Goal: Information Seeking & Learning: Find contact information

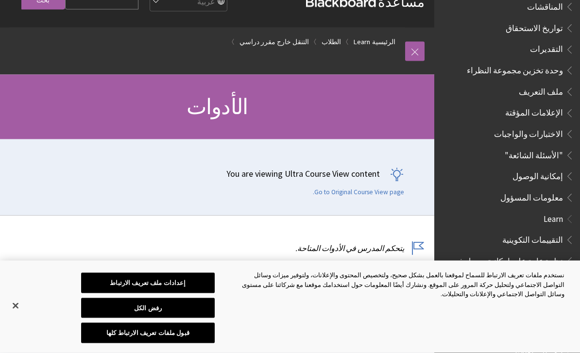
scroll to position [405, 0]
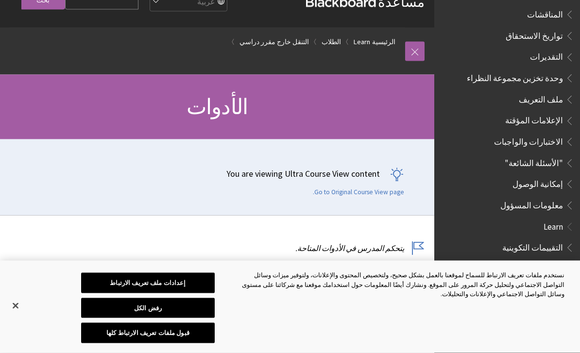
click at [552, 92] on span "ملف التعريف" at bounding box center [540, 98] width 44 height 13
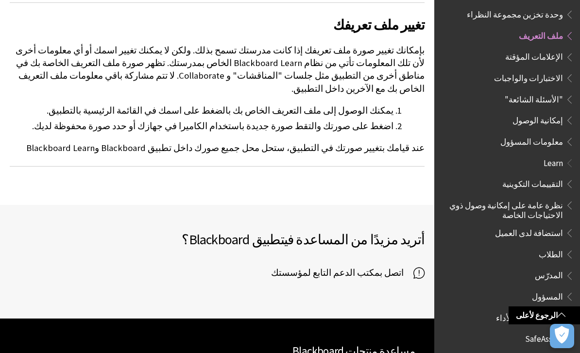
scroll to position [231, 0]
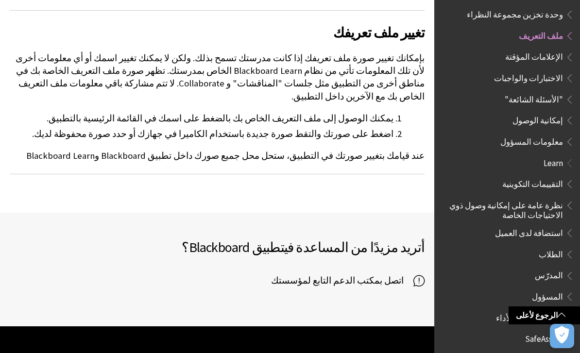
click at [374, 273] on span "اتصل بمكتب الدعم التابع لمؤسستك" at bounding box center [342, 280] width 142 height 15
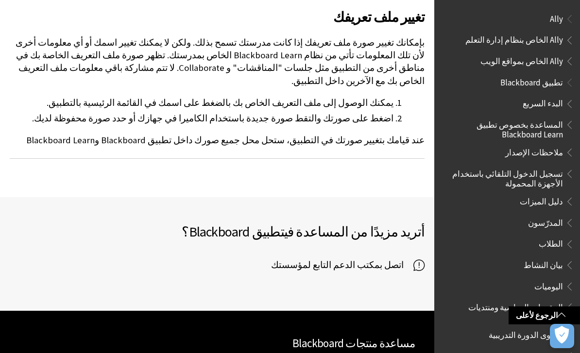
scroll to position [0, 0]
click at [554, 41] on span "Ally الخاص بنظام إدارة التعلم" at bounding box center [514, 38] width 98 height 13
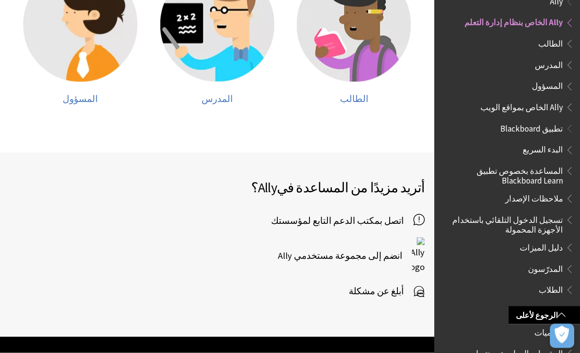
scroll to position [436, 0]
click at [410, 283] on span "أبلغ عن مشكلة" at bounding box center [381, 290] width 65 height 15
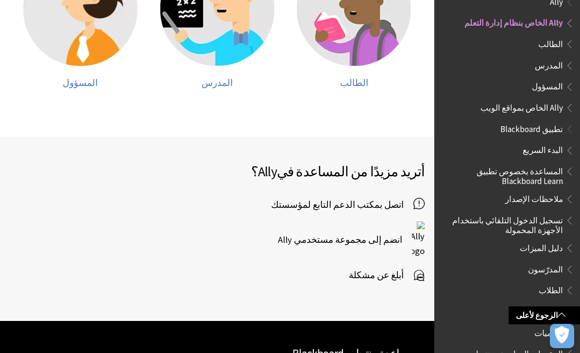
click at [86, 27] on img at bounding box center [80, 9] width 114 height 114
click at [73, 46] on img at bounding box center [80, 9] width 114 height 114
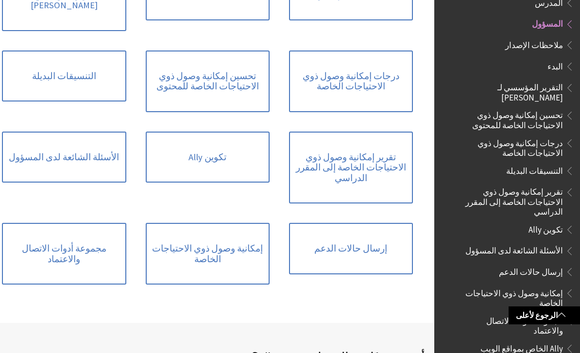
scroll to position [750, 0]
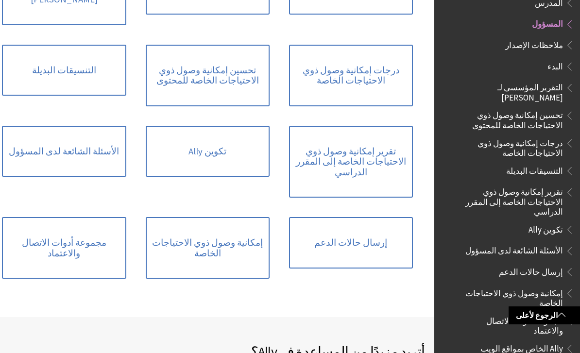
click at [364, 217] on link "إرسال حالات الدعم" at bounding box center [351, 242] width 124 height 51
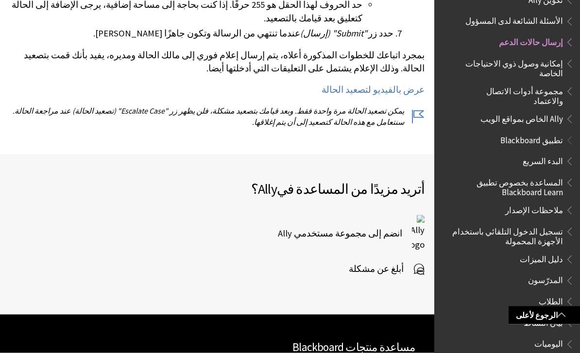
scroll to position [1538, 0]
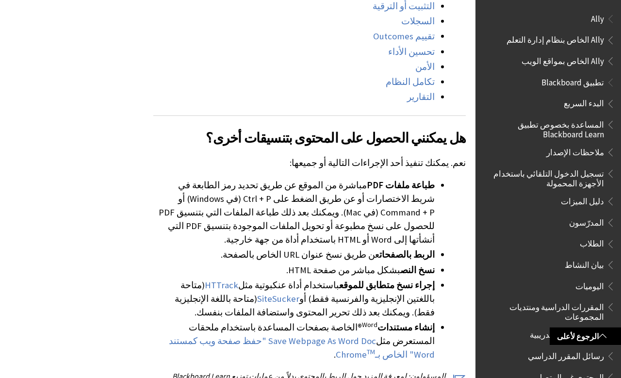
scroll to position [1729, 0]
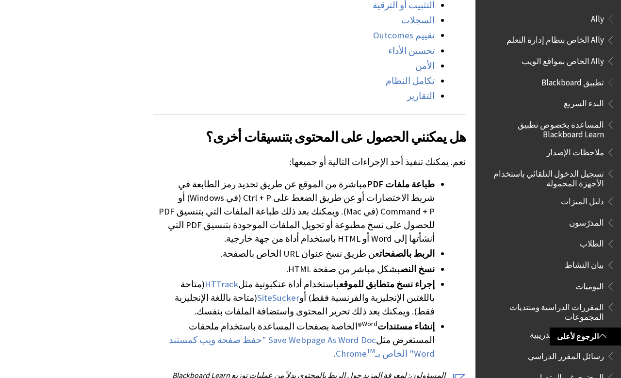
click at [601, 242] on span "الطلاب" at bounding box center [592, 242] width 24 height 13
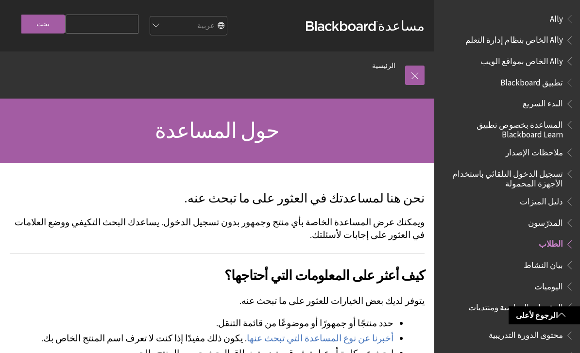
scroll to position [73, 0]
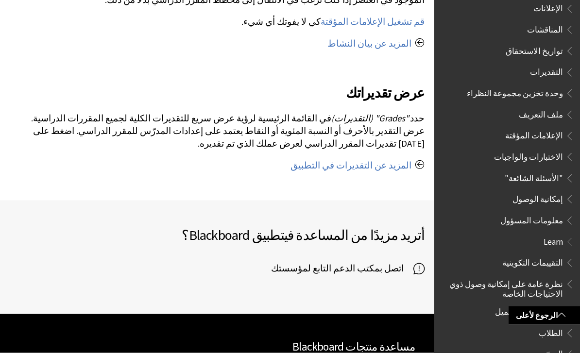
scroll to position [391, 0]
click at [545, 108] on span "ملف التعريف" at bounding box center [509, 114] width 129 height 17
click at [556, 106] on span "ملف التعريف" at bounding box center [540, 112] width 44 height 13
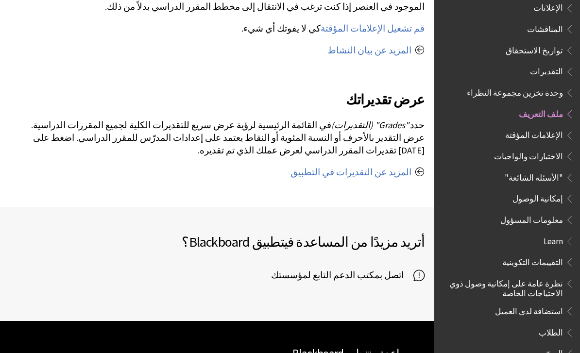
scroll to position [73, 0]
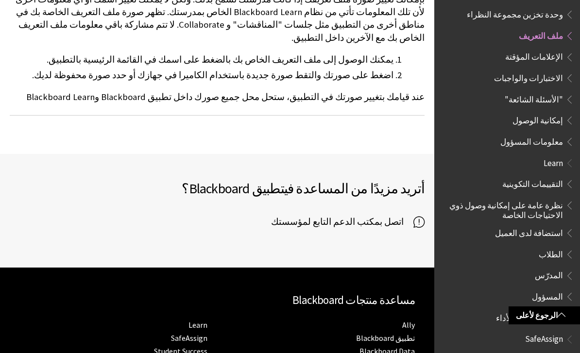
scroll to position [291, 0]
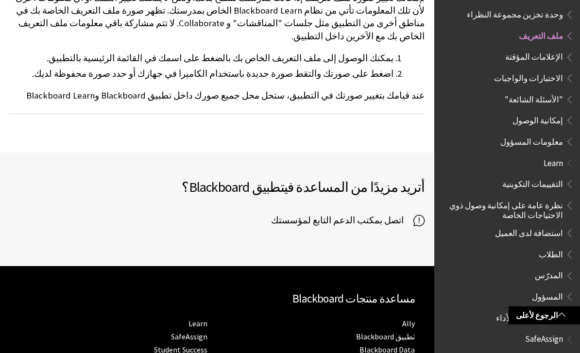
click at [381, 213] on span "اتصل بمكتب الدعم التابع لمؤسستك" at bounding box center [342, 220] width 142 height 15
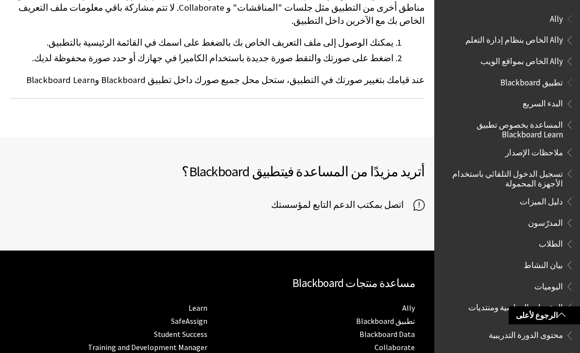
scroll to position [0, 0]
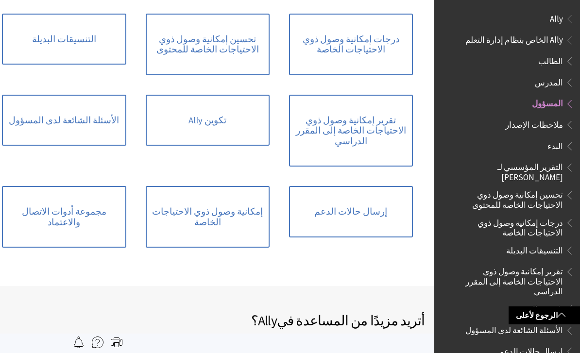
scroll to position [-4, 0]
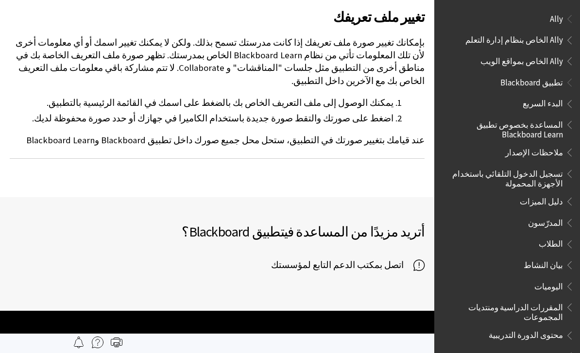
scroll to position [469, 0]
